Goal: Find specific page/section: Find specific page/section

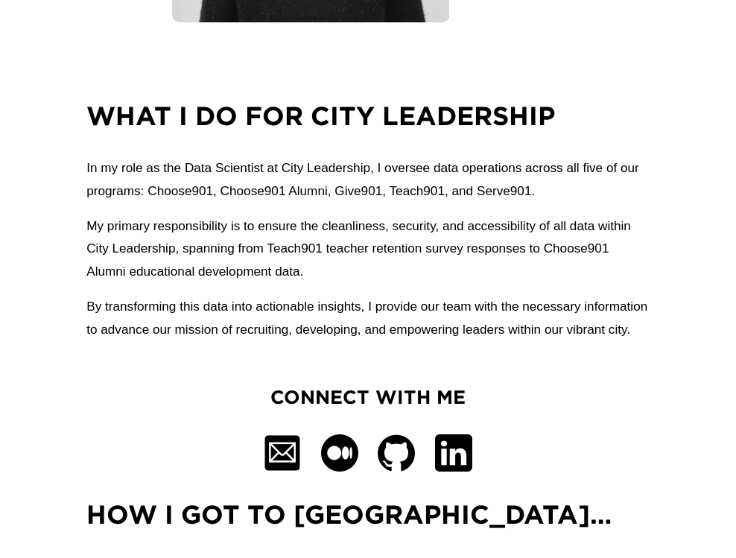
scroll to position [464, 0]
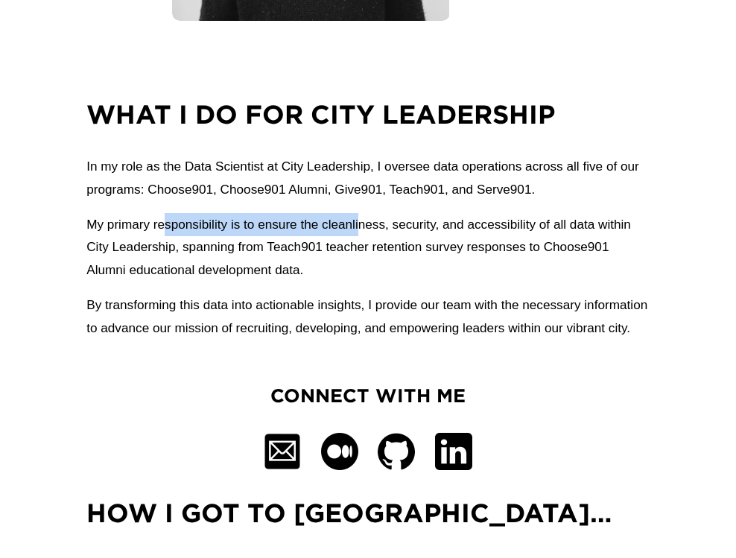
drag, startPoint x: 164, startPoint y: 230, endPoint x: 361, endPoint y: 240, distance: 197.8
click at [361, 240] on p "My primary responsibility is to ensure the cleanliness, security, and accessibi…" at bounding box center [367, 247] width 563 height 69
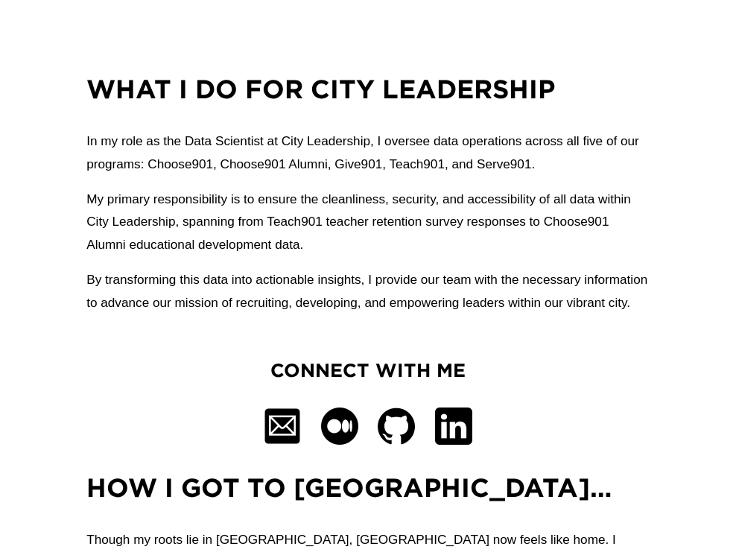
scroll to position [491, 0]
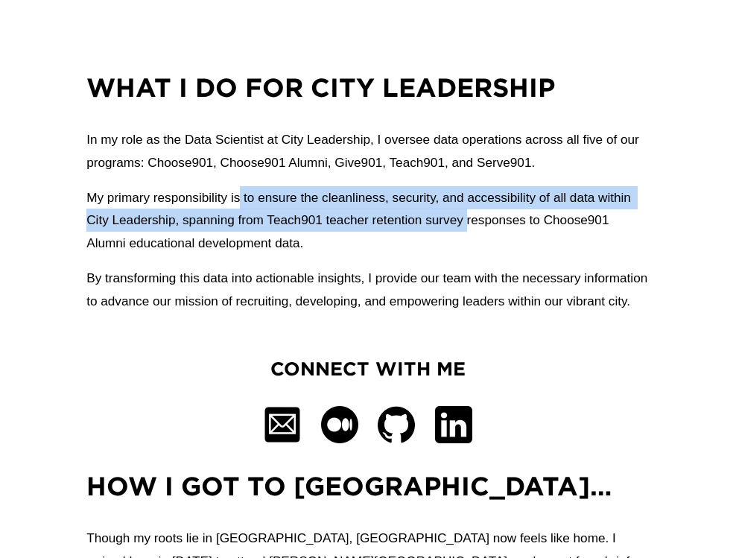
drag, startPoint x: 242, startPoint y: 206, endPoint x: 468, endPoint y: 222, distance: 226.4
click at [468, 222] on p "My primary responsibility is to ensure the cleanliness, security, and accessibi…" at bounding box center [367, 220] width 563 height 69
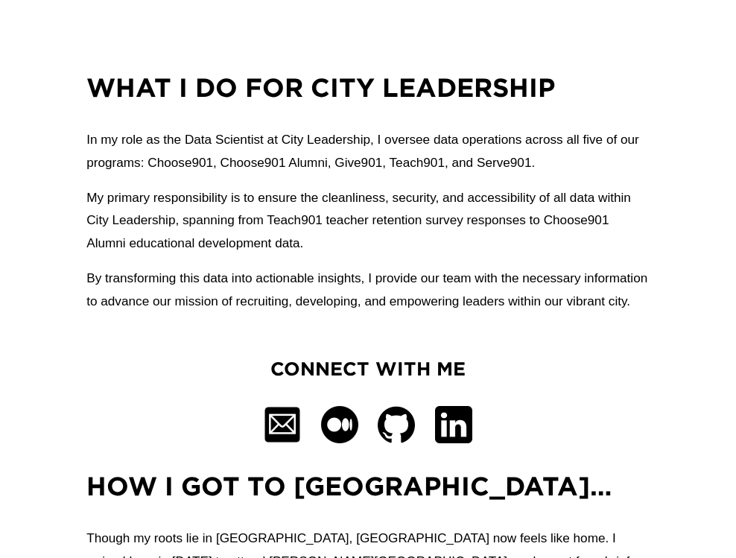
drag, startPoint x: 430, startPoint y: 222, endPoint x: 540, endPoint y: 259, distance: 115.5
click at [540, 256] on p "My primary responsibility is to ensure the cleanliness, security, and accessibi…" at bounding box center [367, 220] width 563 height 69
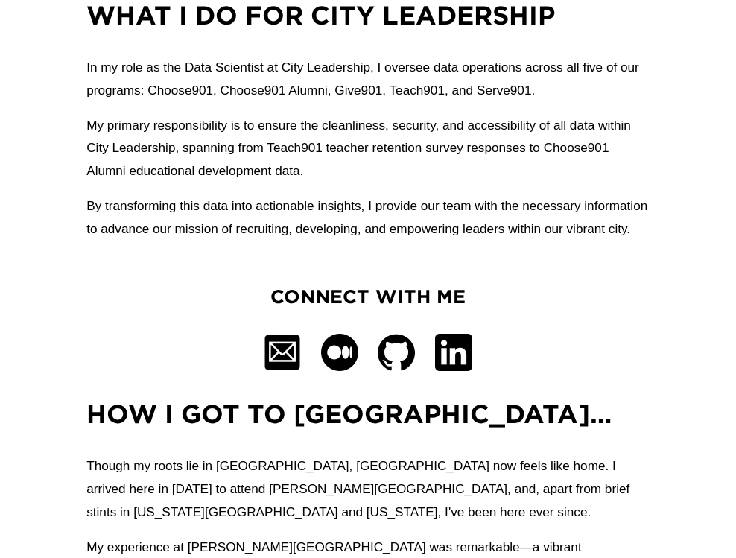
scroll to position [565, 0]
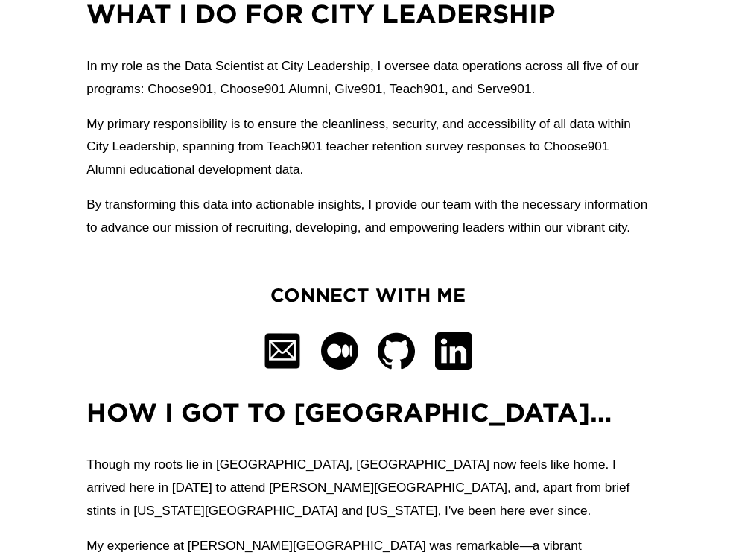
drag, startPoint x: 398, startPoint y: 148, endPoint x: 476, endPoint y: 185, distance: 86.4
click at [476, 182] on p "My primary responsibility is to ensure the cleanliness, security, and accessibi…" at bounding box center [367, 147] width 563 height 69
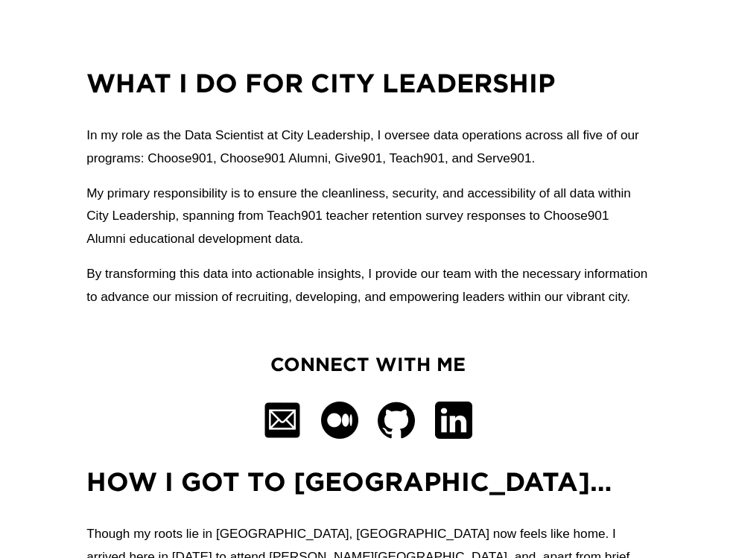
scroll to position [0, 0]
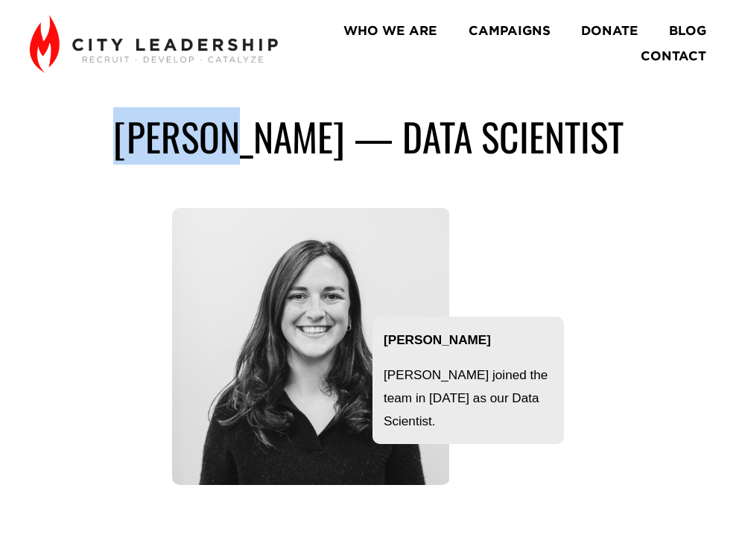
drag, startPoint x: 227, startPoint y: 142, endPoint x: 110, endPoint y: 142, distance: 117.0
click at [110, 142] on h1 "[PERSON_NAME] — Data scientist" at bounding box center [368, 137] width 677 height 48
copy h1 "[PERSON_NAME]"
